Goal: Task Accomplishment & Management: Manage account settings

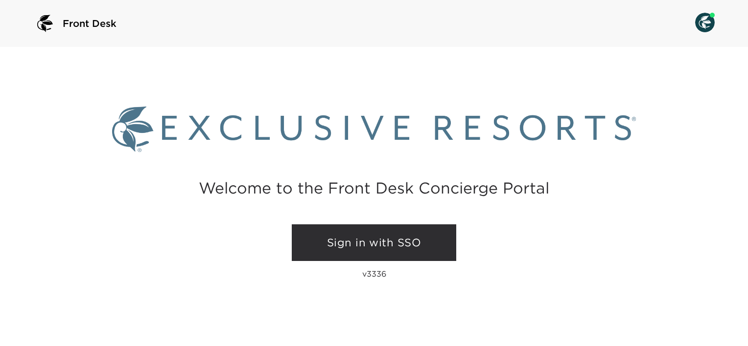
click at [376, 247] on link "Sign in with SSO" at bounding box center [374, 243] width 164 height 37
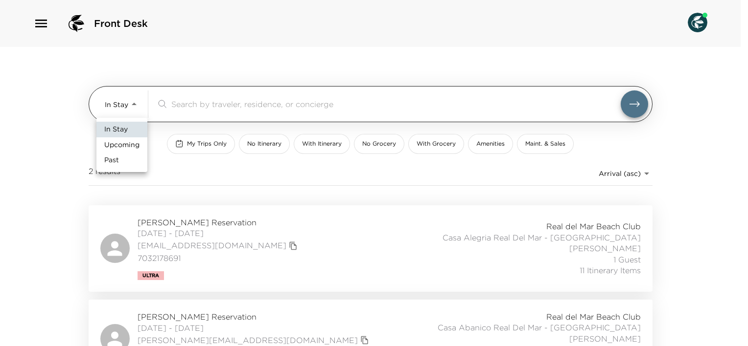
click at [128, 104] on body "Front Desk In Stay In-Stay ​ My Trips Only No Itinerary With Itinerary No Groce…" at bounding box center [374, 173] width 748 height 346
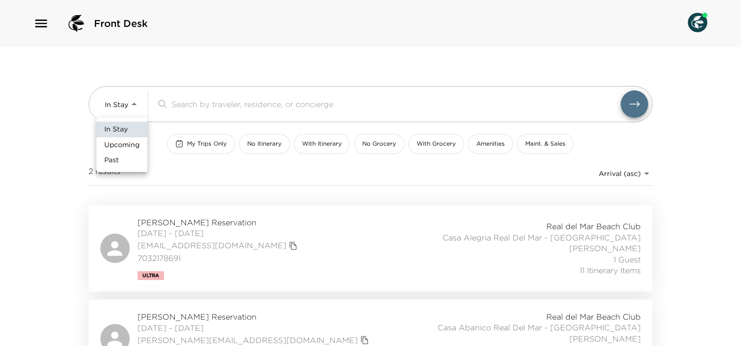
click at [125, 141] on span "Upcoming" at bounding box center [121, 145] width 35 height 10
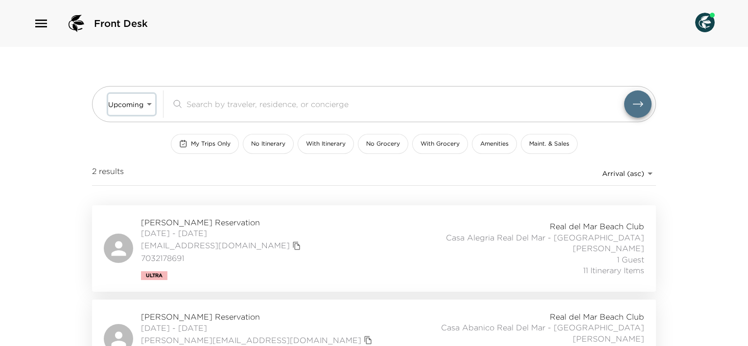
type input "Upcoming"
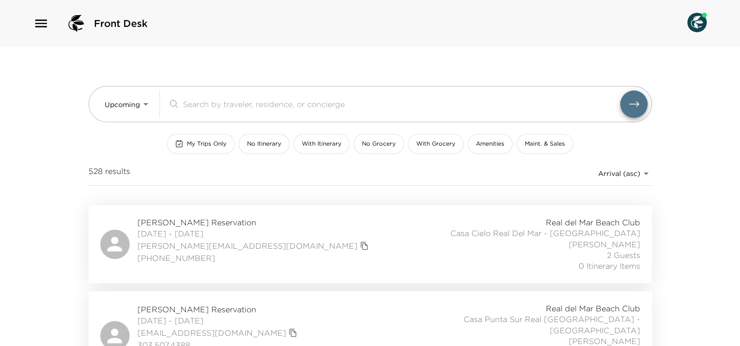
click at [198, 225] on span "Harold Ginsburg Reservation" at bounding box center [255, 222] width 234 height 11
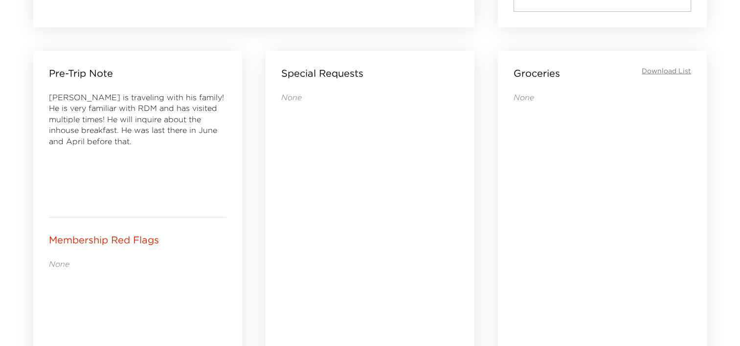
scroll to position [409, 0]
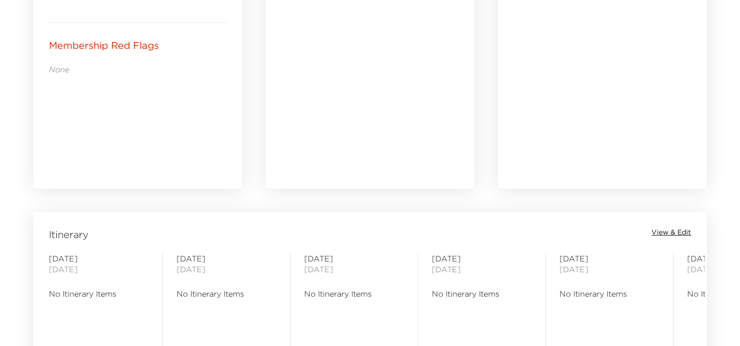
scroll to position [603, 0]
click at [673, 232] on span "View & Edit" at bounding box center [672, 234] width 40 height 10
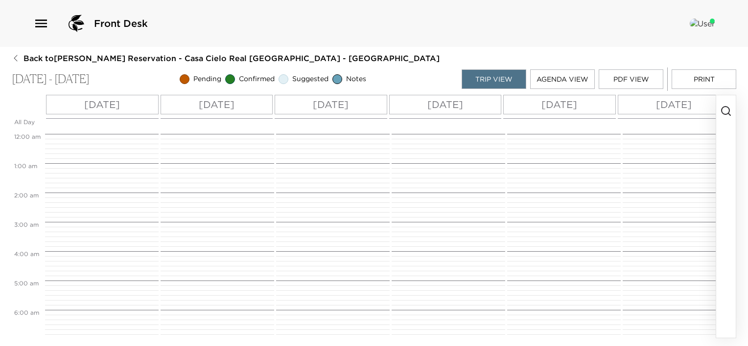
scroll to position [235, 0]
click at [723, 114] on icon "button" at bounding box center [726, 111] width 12 height 12
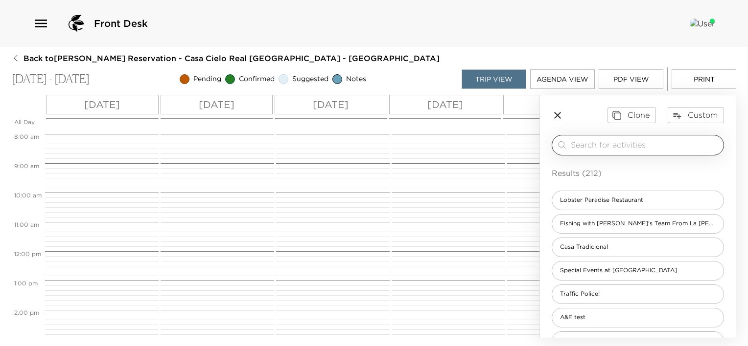
click at [630, 147] on input "search" at bounding box center [645, 144] width 149 height 11
type input "gro"
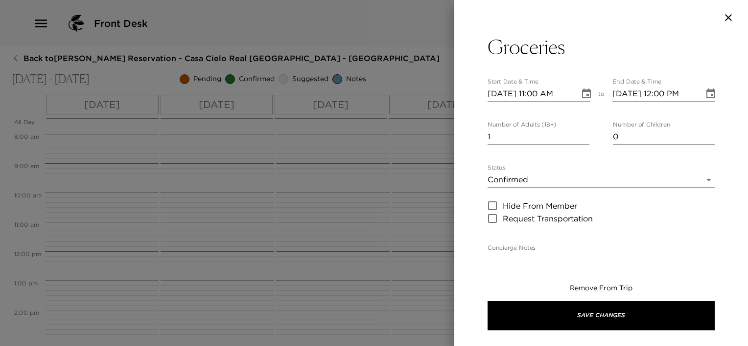
type textarea "I am in receipt of your grocery request. Your order will be stocked in your res…"
click at [487, 301] on button "Save Changes" at bounding box center [600, 315] width 227 height 29
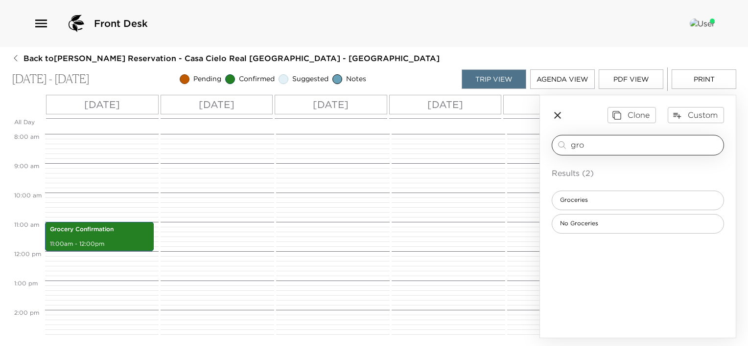
click at [630, 147] on input "gro" at bounding box center [645, 144] width 149 height 11
type input "g"
type input "noti"
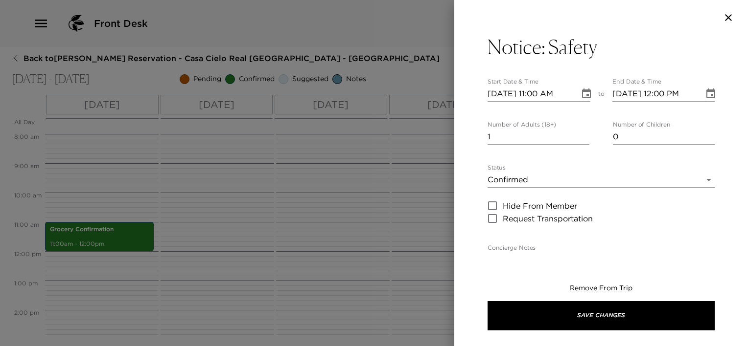
type textarea "As always when traveling, we recommend keeping your doors and windows locked at…"
type input "10/02/2025 05:00 PM"
type input "10/02/2025 06:00 PM"
type input "10/02/2025 05:00 PM"
type input "0"
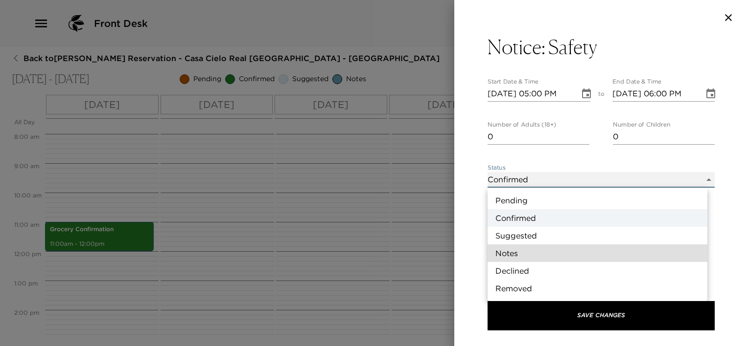
type input "Concierge Note"
type textarea "As always when traveling, we recommend keeping your doors and windows locked at…"
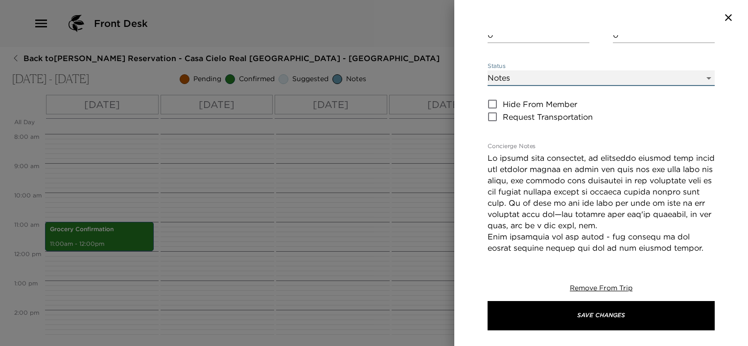
scroll to position [105, 0]
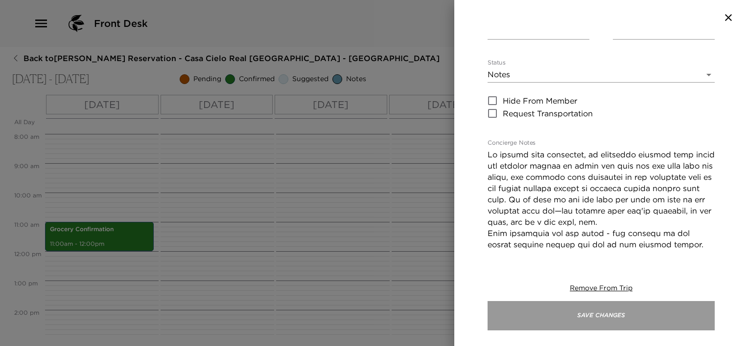
click at [583, 312] on button "Save Changes" at bounding box center [600, 315] width 227 height 29
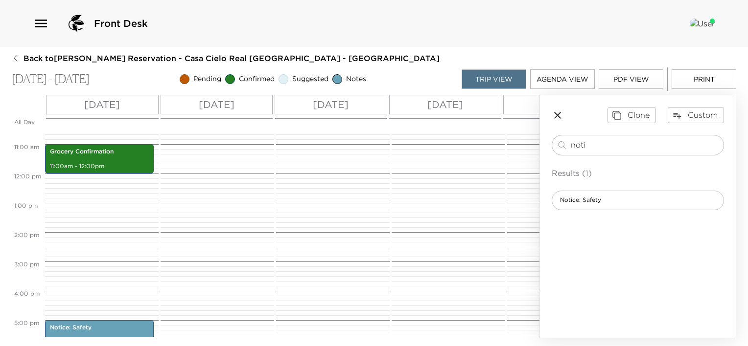
scroll to position [316, 0]
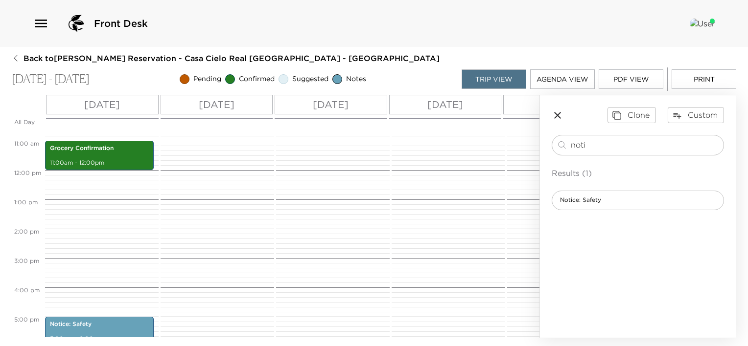
drag, startPoint x: 612, startPoint y: 140, endPoint x: 505, endPoint y: 161, distance: 108.6
click at [505, 161] on div "All Day Thu 10/02 Fri 10/03 Sat 10/04 Sun 10/05 Mon 10/06 Tue 10/07 12:00 AM 1:…" at bounding box center [374, 217] width 724 height 244
type input "8"
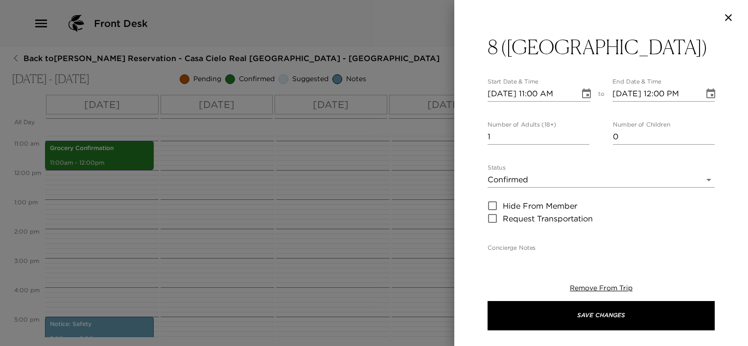
type textarea "Chilaquiles Sliced Avocado Scrambled or Fried Eggs Bacon Sliced Fruit Fresh–Squ…"
type textarea "$75 - Per Day"
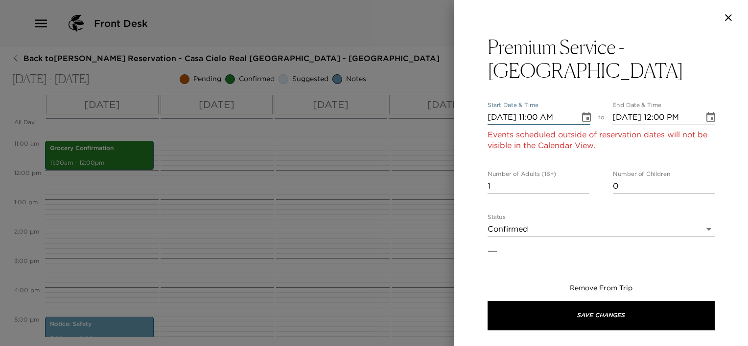
type input "10/31/2025 11:00 AM"
type input "10/31/2025 12:00 PM"
type input "10/01/2025 11:00 AM"
type input "10/01/2025 12:00 PM"
type input "10/02/2025 11:00 AM"
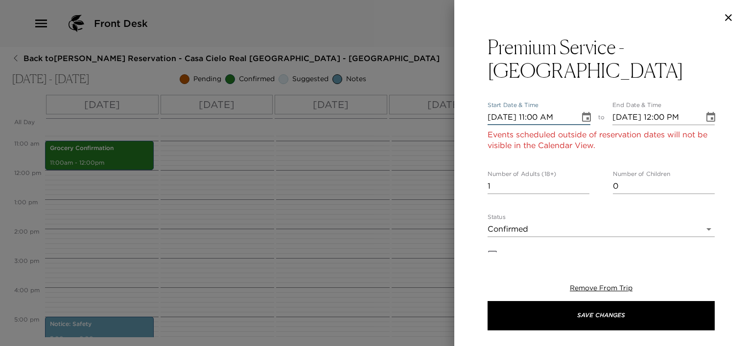
type input "10/02/2025 12:00 PM"
type input "10/03/2025 11:00 AM"
type input "10/03/2025 12:00 PM"
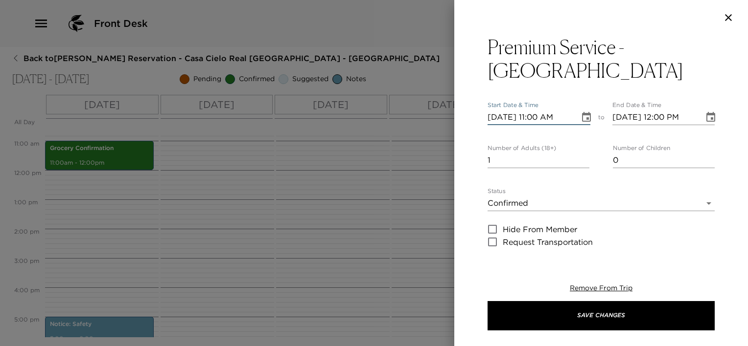
type input "10/04/2025 11:00 AM"
type input "10/04/2025 12:00 PM"
type input "10/04/2025 09:30 AM"
type input "10/04/2025 10:30 AM"
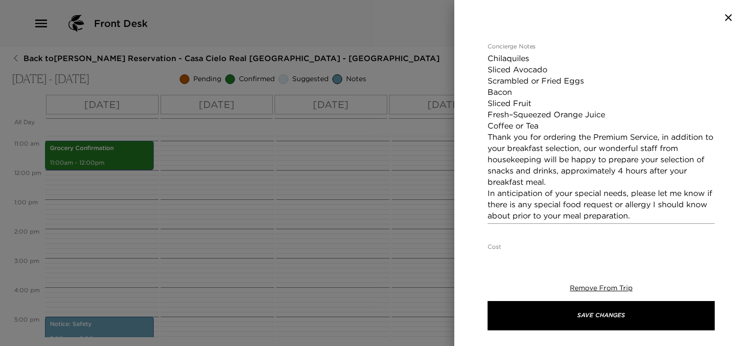
scroll to position [319, 0]
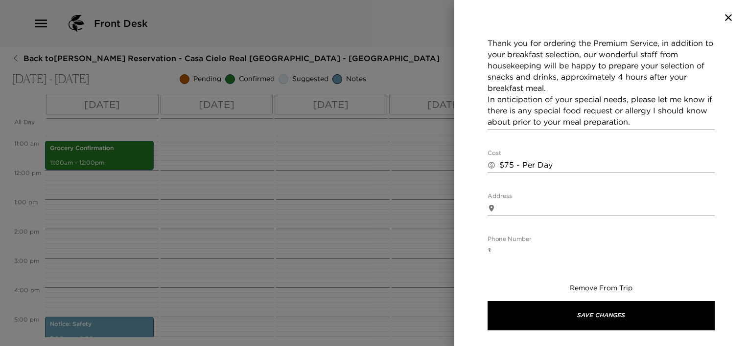
type input "8"
click at [561, 87] on textarea "Chilaquiles Sliced Avocado Scrambled or Fried Eggs Bacon Sliced Fruit Fresh–Squ…" at bounding box center [600, 43] width 227 height 169
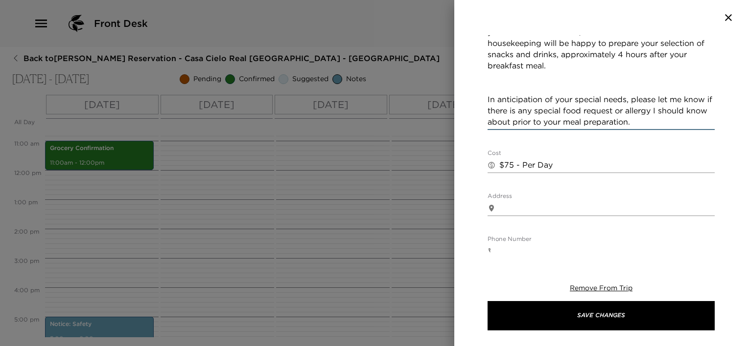
paste textarea "chips guac – quesadillas – watermelon nachos lemonade Preguntar"
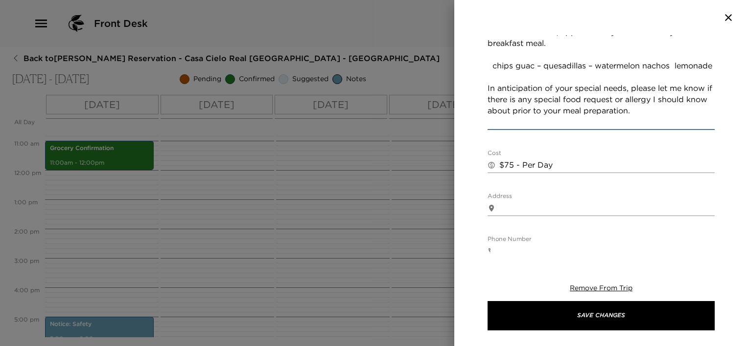
scroll to position [365, 0]
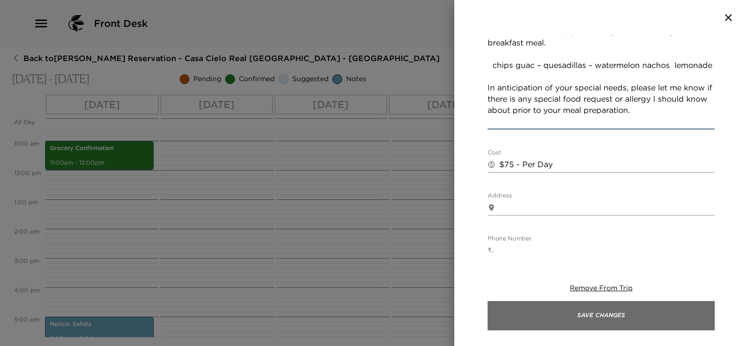
type textarea "Chilaquiles Sliced Avocado Scrambled or Fried Eggs Bacon Sliced Fruit Fresh–Squ…"
click at [620, 308] on button "Save Changes" at bounding box center [600, 315] width 227 height 29
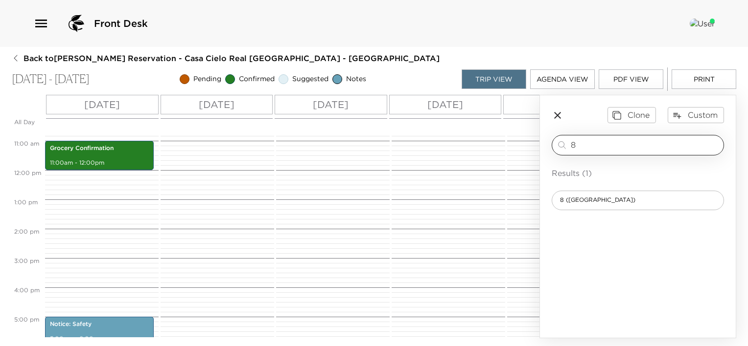
click at [581, 144] on input "8" at bounding box center [645, 144] width 149 height 11
type input "8"
type input "12"
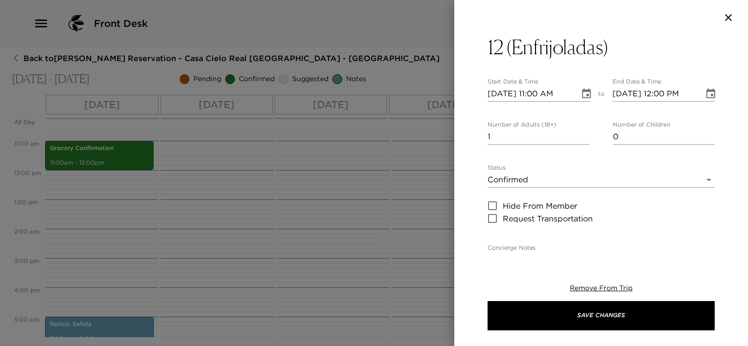
type textarea "Chicken Enfrijoladas (Warm Tortillas Filled with Chicken and Smothered in a Mil…"
type textarea "$75 - Per Day"
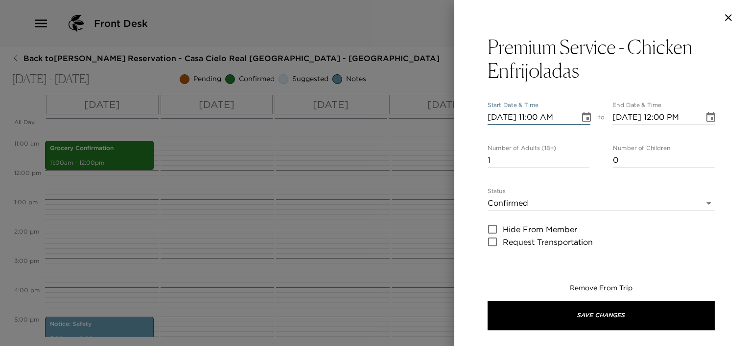
type input "10/05/2025 11:00 AM"
type input "10/05/2025 12:00 PM"
type input "10/05/2025 09:30 AM"
type input "10/05/2025 10:30 AM"
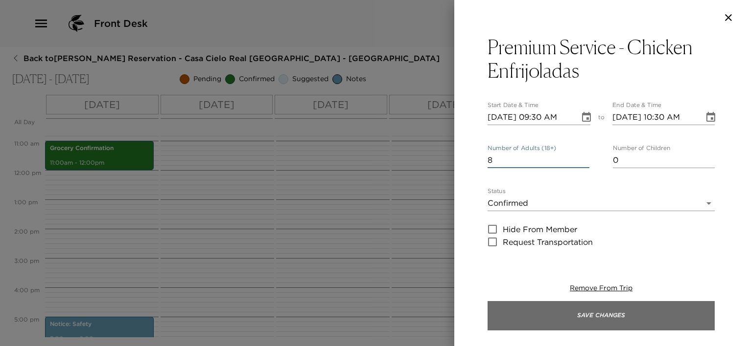
type input "8"
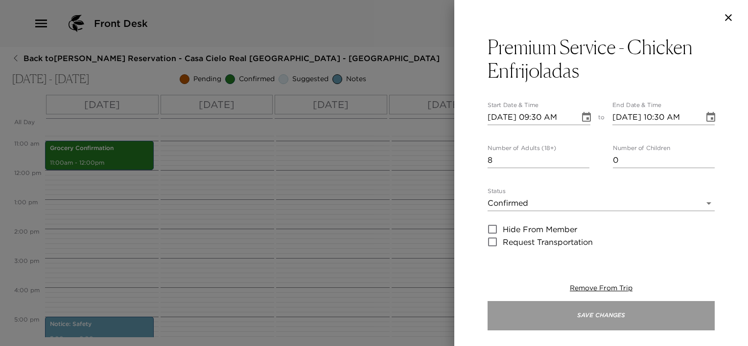
click at [527, 315] on button "Save Changes" at bounding box center [600, 315] width 227 height 29
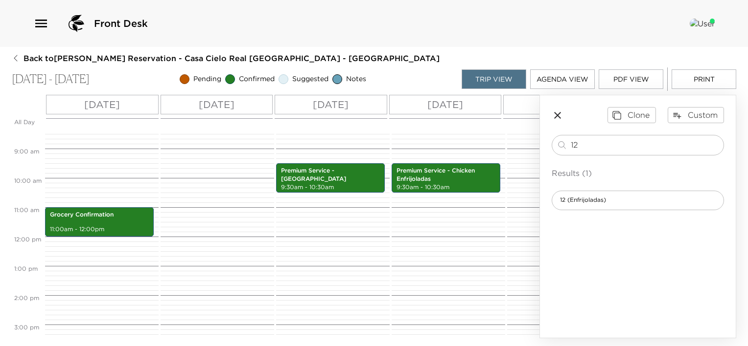
scroll to position [248, 0]
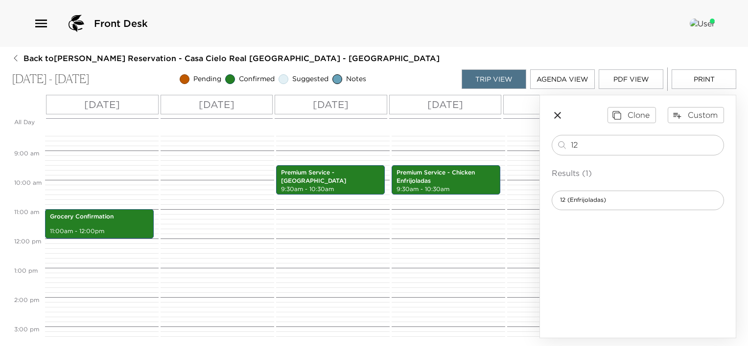
drag, startPoint x: 592, startPoint y: 143, endPoint x: 527, endPoint y: 153, distance: 65.3
click at [527, 153] on div "All Day Thu 10/02 Fri 10/03 Sat 10/04 Sun 10/05 Mon 10/06 Tue 10/07 12:00 AM 1:…" at bounding box center [374, 217] width 724 height 244
type input "4"
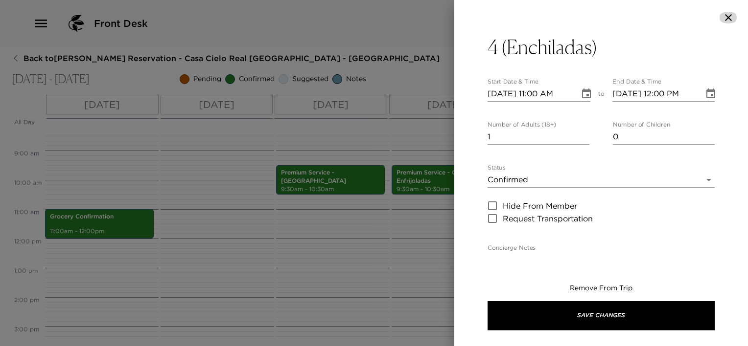
type textarea "Chicken Enchiladas (Green or Red Sauce) Sliced Avocado Scrambled or Fried Eggs …"
type textarea "$75 - Per Day"
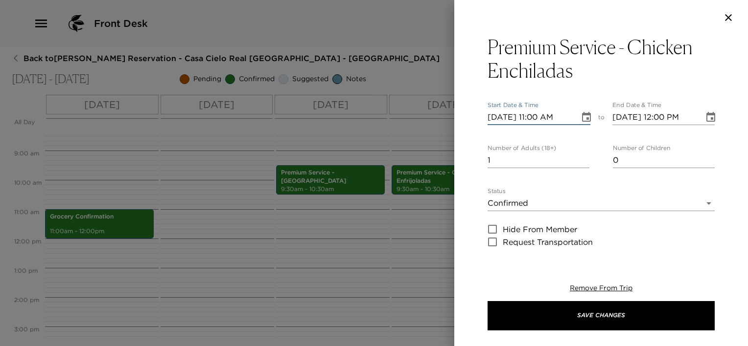
type input "10/03/2025 11:00 AM"
type input "10/03/2025 12:00 PM"
type input "10/04/2025 11:00 AM"
type input "10/04/2025 12:00 PM"
type input "10/05/2025 11:00 AM"
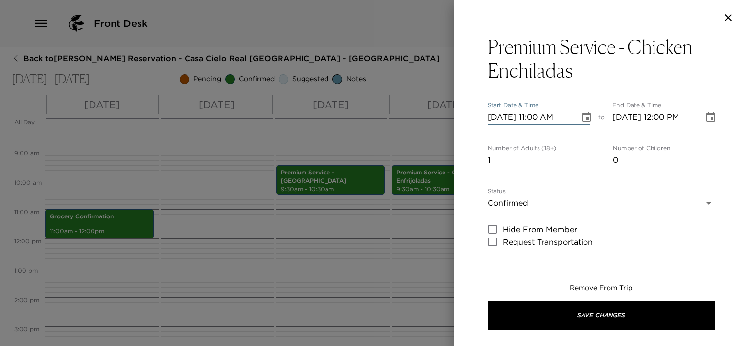
type input "10/05/2025 12:00 PM"
type input "10/06/2025 11:00 AM"
type input "10/06/2025 12:00 PM"
type input "10/06/2025 09:30 AM"
type input "10/06/2025 10:30 AM"
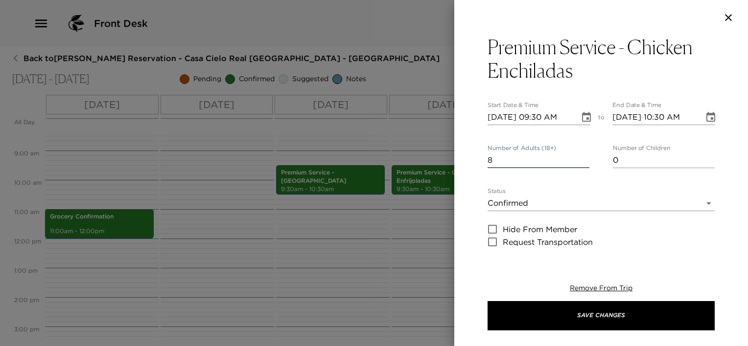
type input "8"
click at [487, 301] on button "Save Changes" at bounding box center [600, 315] width 227 height 29
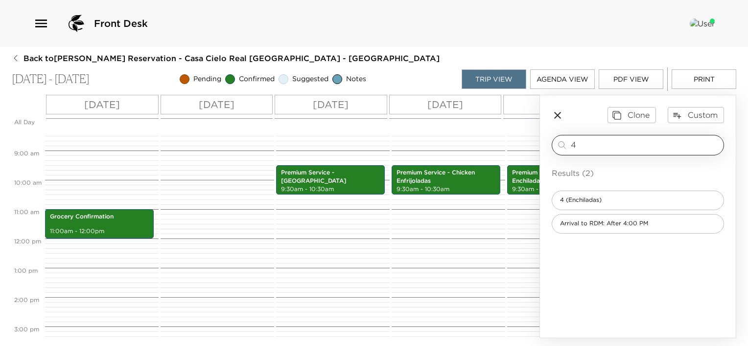
click at [608, 140] on input "4" at bounding box center [645, 144] width 149 height 11
type input "2"
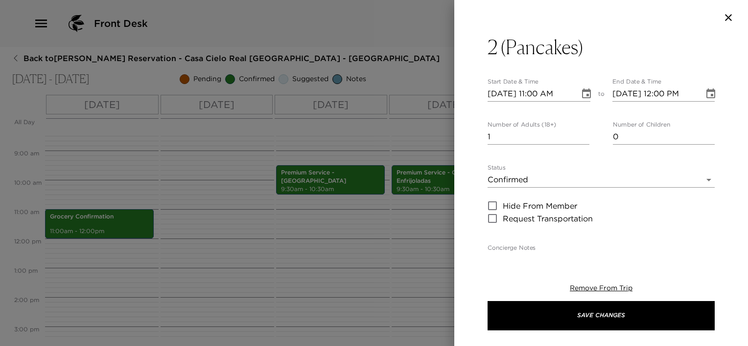
type textarea "Pancakes Scrambled or Fried Eggs Bacon Sliced Fruit Fresh–Squeezed Orange Juice…"
type textarea "$75 - Per Day"
type input "10/07/2025 11:00 AM"
type input "10/07/2025 12:00 PM"
type input "10/07/2025 09:30 AM"
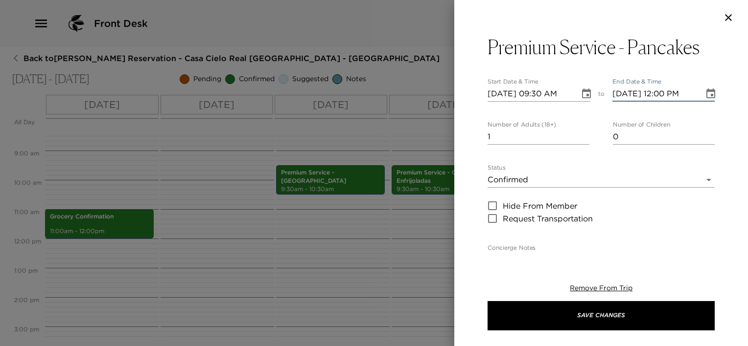
type input "10/07/2025 10:30 AM"
type input "8"
click at [487, 301] on button "Save Changes" at bounding box center [600, 315] width 227 height 29
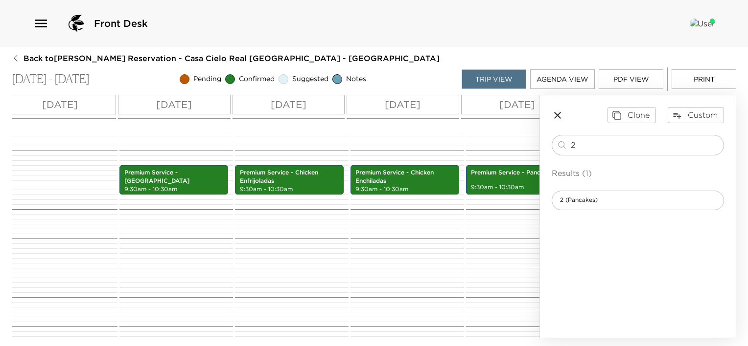
scroll to position [0, 206]
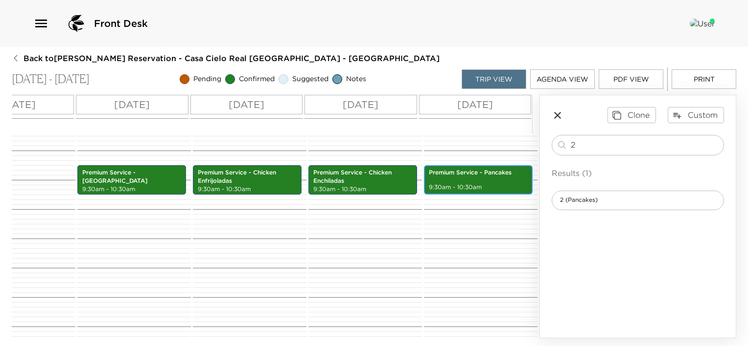
click at [462, 174] on p "Premium Service - Pancakes" at bounding box center [478, 173] width 99 height 8
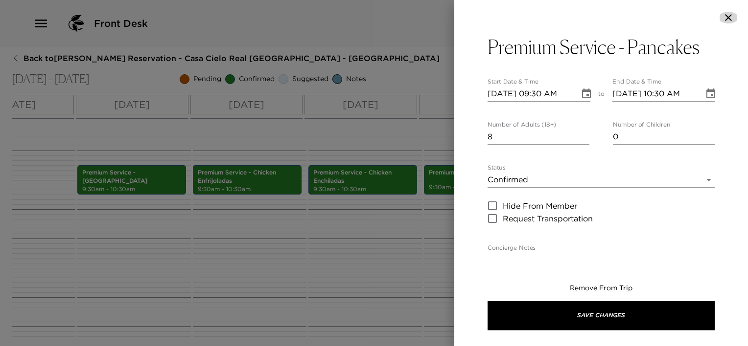
click at [728, 19] on icon "button" at bounding box center [728, 18] width 12 height 12
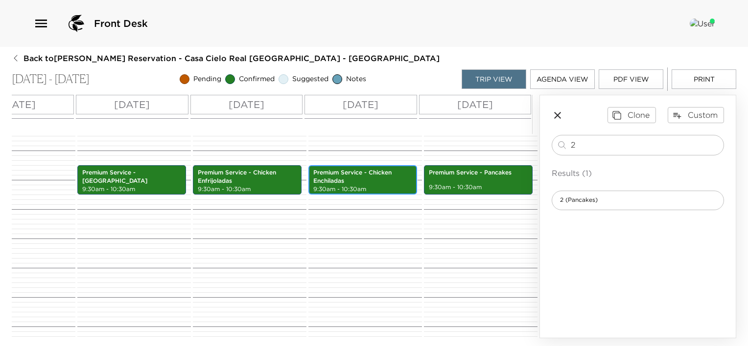
click at [386, 173] on p "Premium Service - Chicken Enchiladas" at bounding box center [362, 177] width 99 height 17
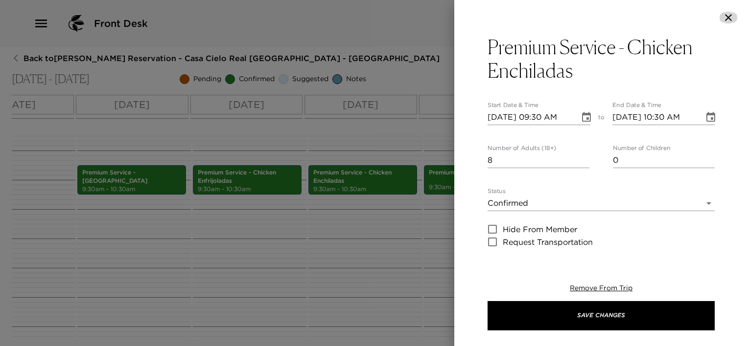
click at [724, 13] on icon "button" at bounding box center [728, 18] width 12 height 12
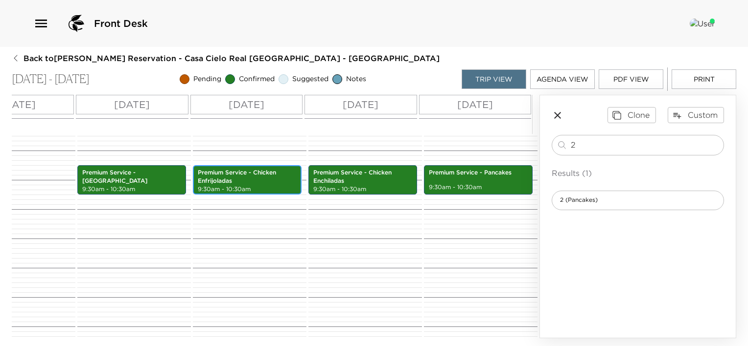
click at [252, 186] on p "9:30am - 10:30am" at bounding box center [247, 189] width 99 height 8
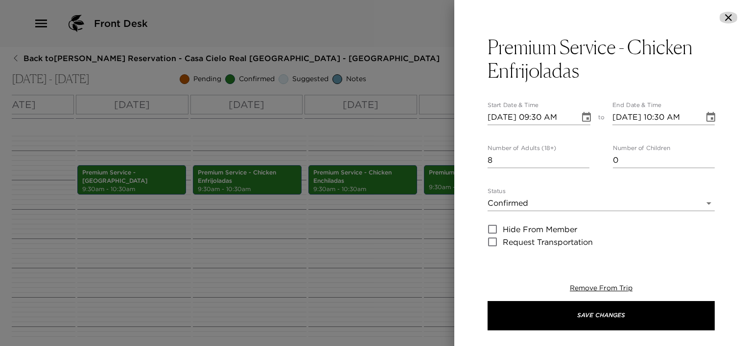
click at [730, 18] on icon "button" at bounding box center [728, 18] width 12 height 12
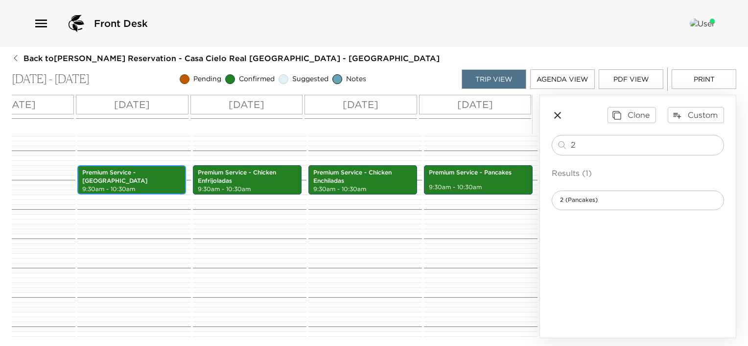
click at [161, 178] on div "Premium Service - Chilaquiles 9:30am - 10:30am" at bounding box center [131, 180] width 103 height 26
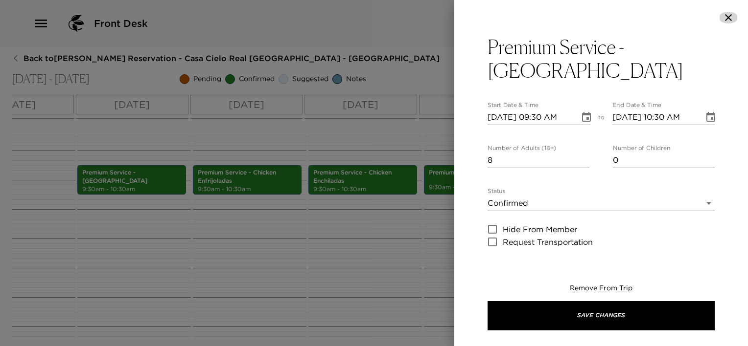
click at [726, 18] on icon "button" at bounding box center [728, 18] width 12 height 12
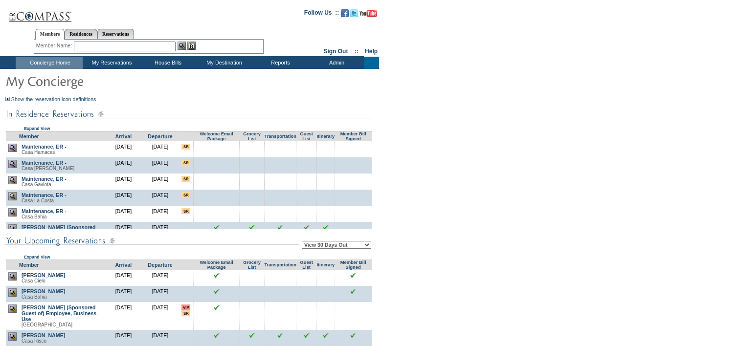
click at [446, 169] on form "Follow Us ::" at bounding box center [368, 217] width 737 height 430
